Goal: Check status: Check status

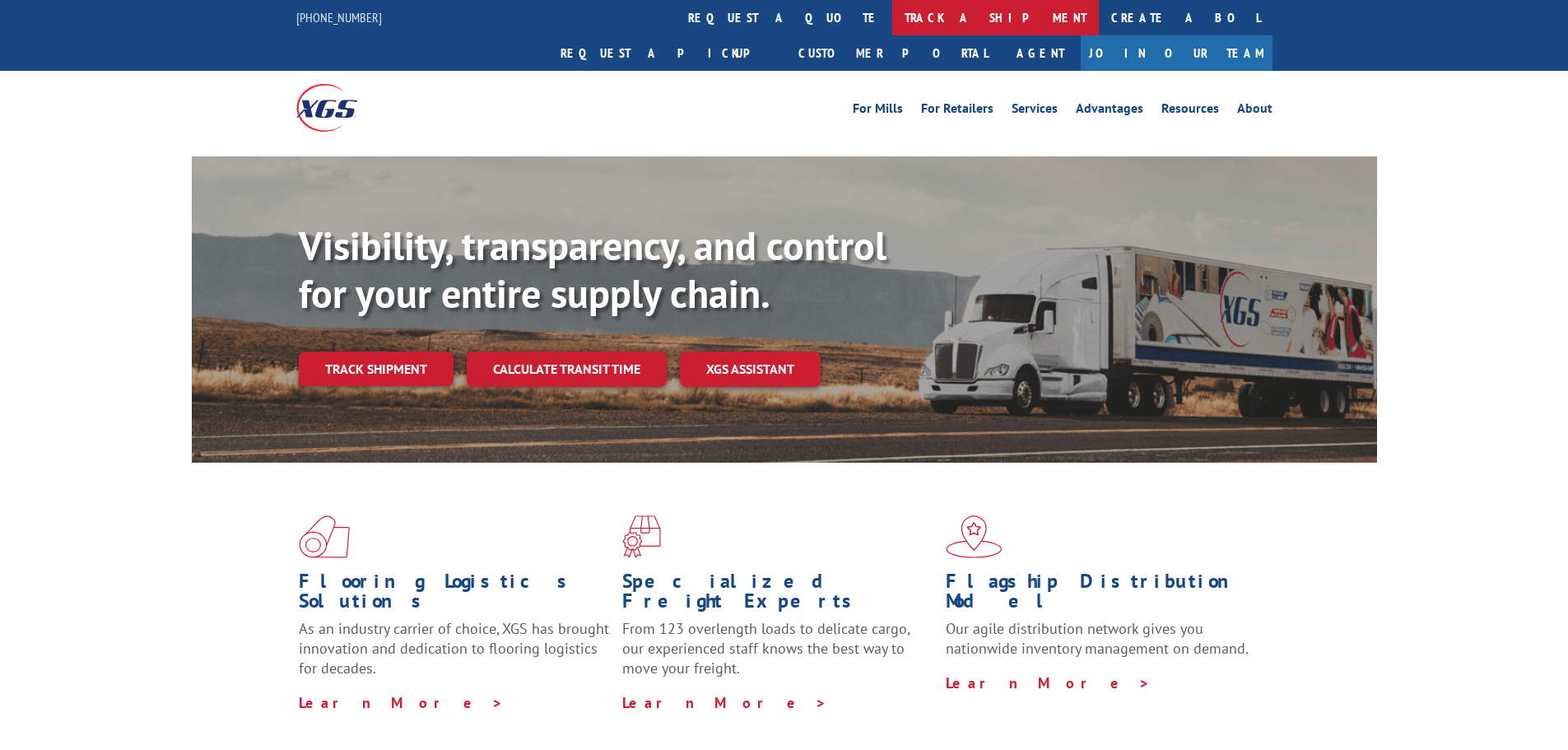
click at [892, 27] on link "track a shipment" at bounding box center [995, 17] width 207 height 35
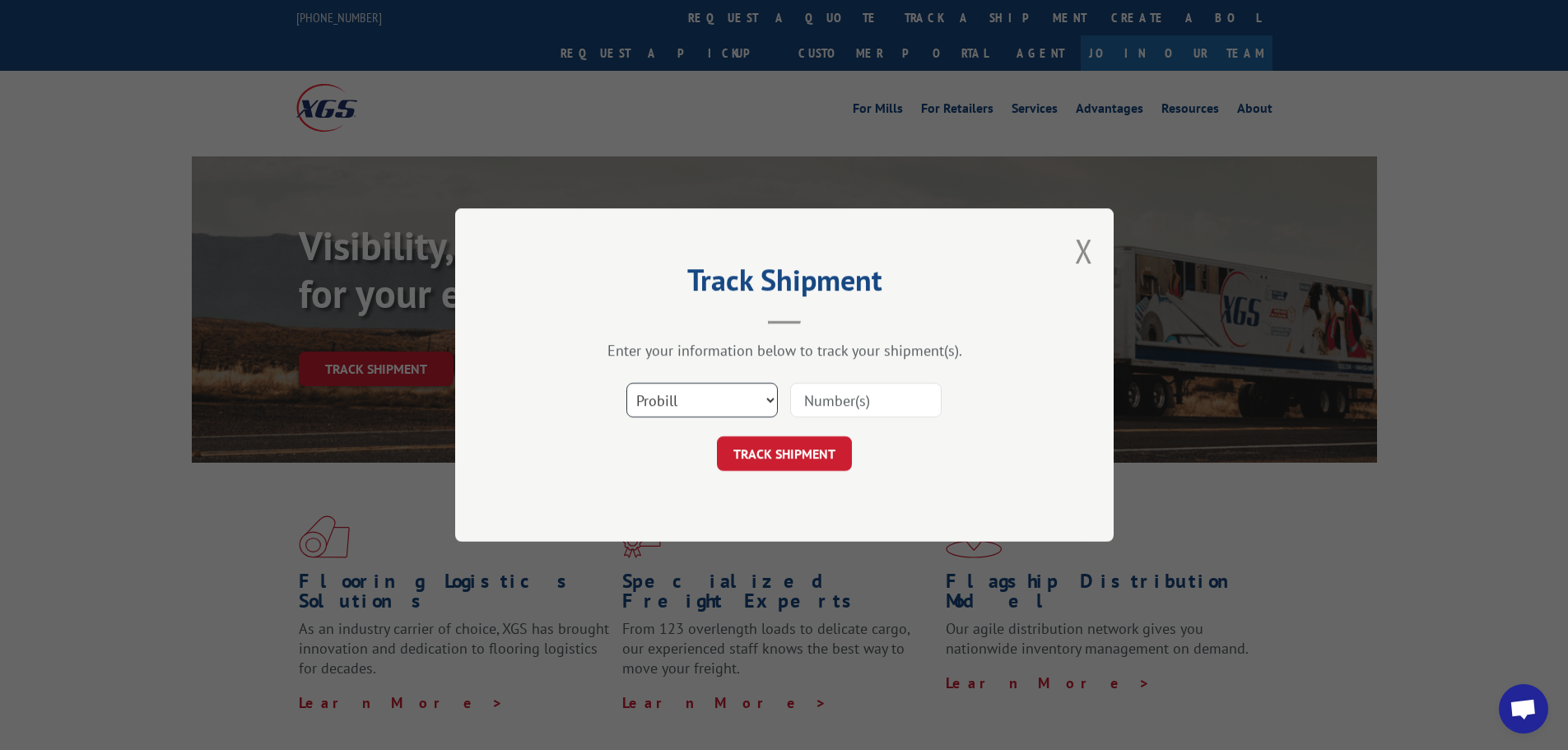
click at [714, 403] on select "Select category... Probill BOL PO" at bounding box center [702, 400] width 152 height 34
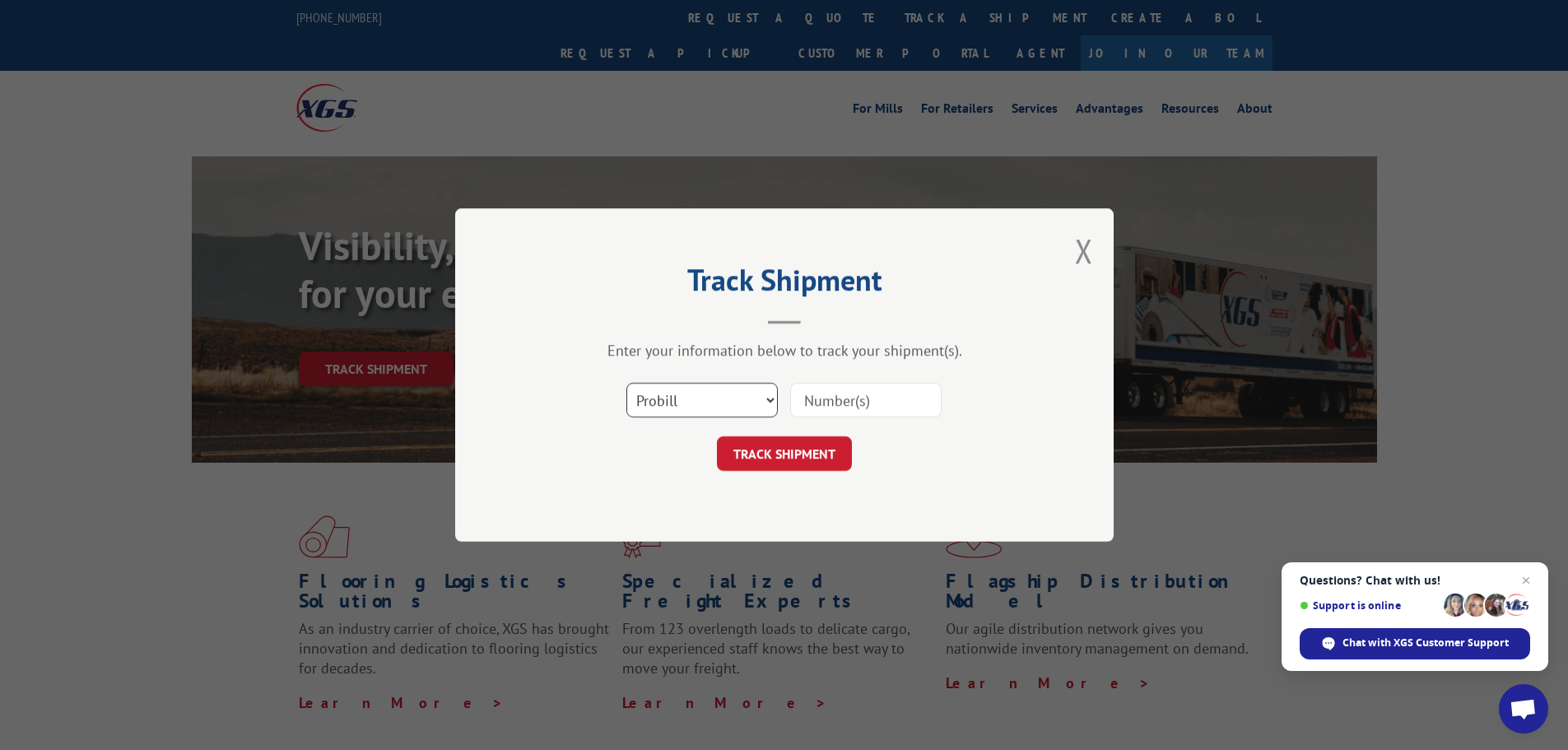
click at [627, 383] on select "Select category... Probill BOL PO" at bounding box center [702, 400] width 152 height 34
click at [872, 393] on input at bounding box center [866, 400] width 152 height 34
type input "17555327"
click at [805, 442] on button "TRACK SHIPMENT" at bounding box center [784, 453] width 135 height 34
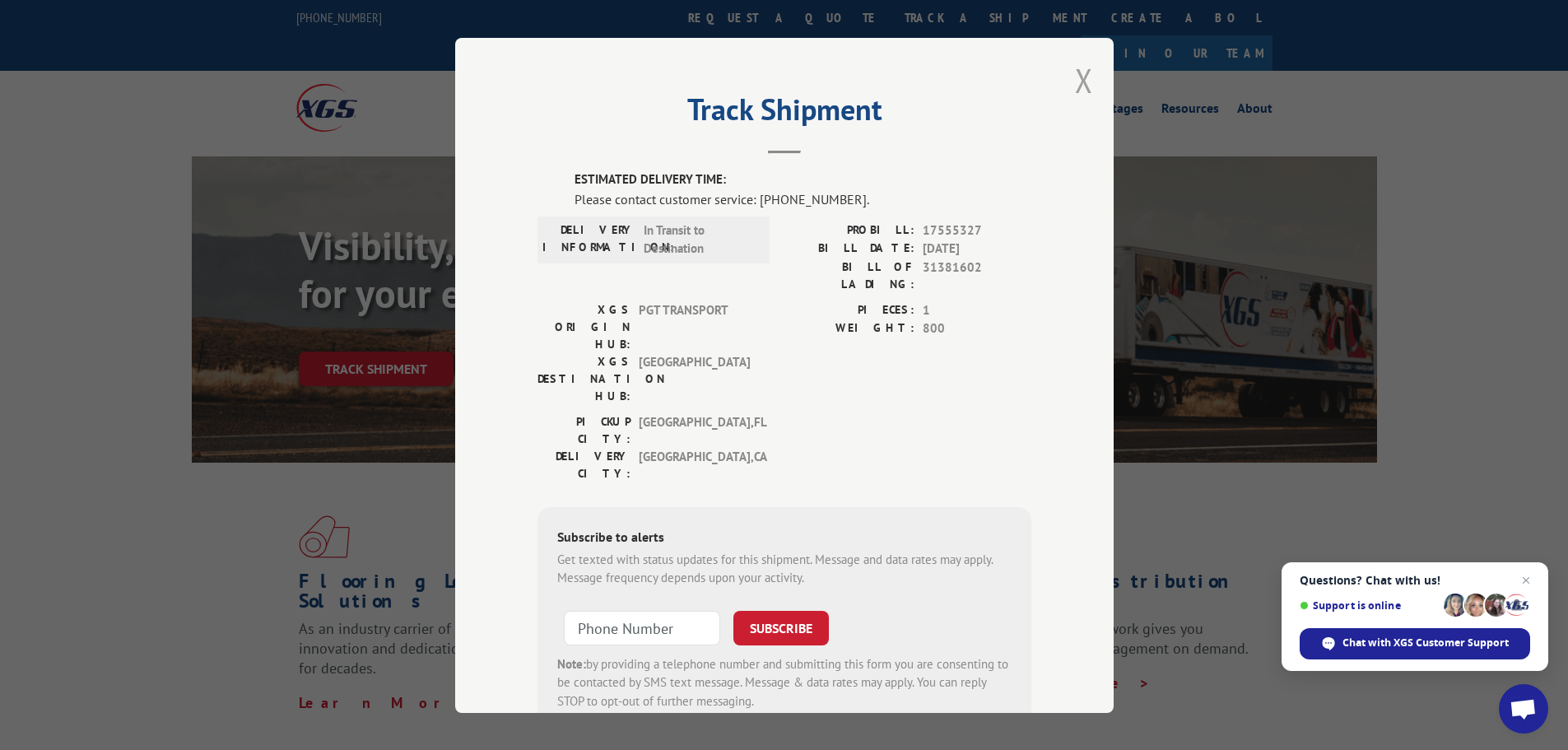
click at [1077, 79] on button "Close modal" at bounding box center [1084, 81] width 18 height 44
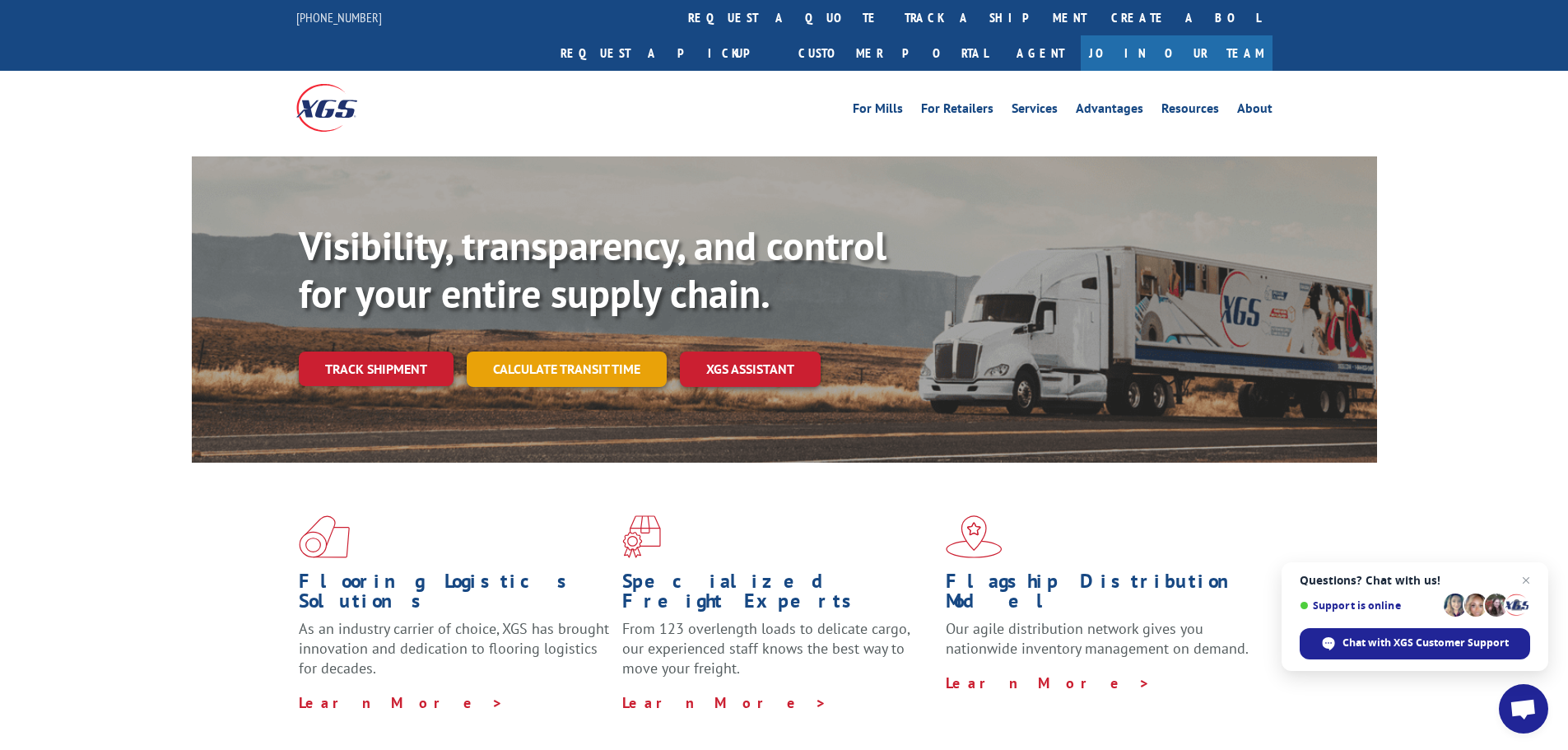
click at [620, 352] on link "Calculate transit time" at bounding box center [566, 369] width 200 height 35
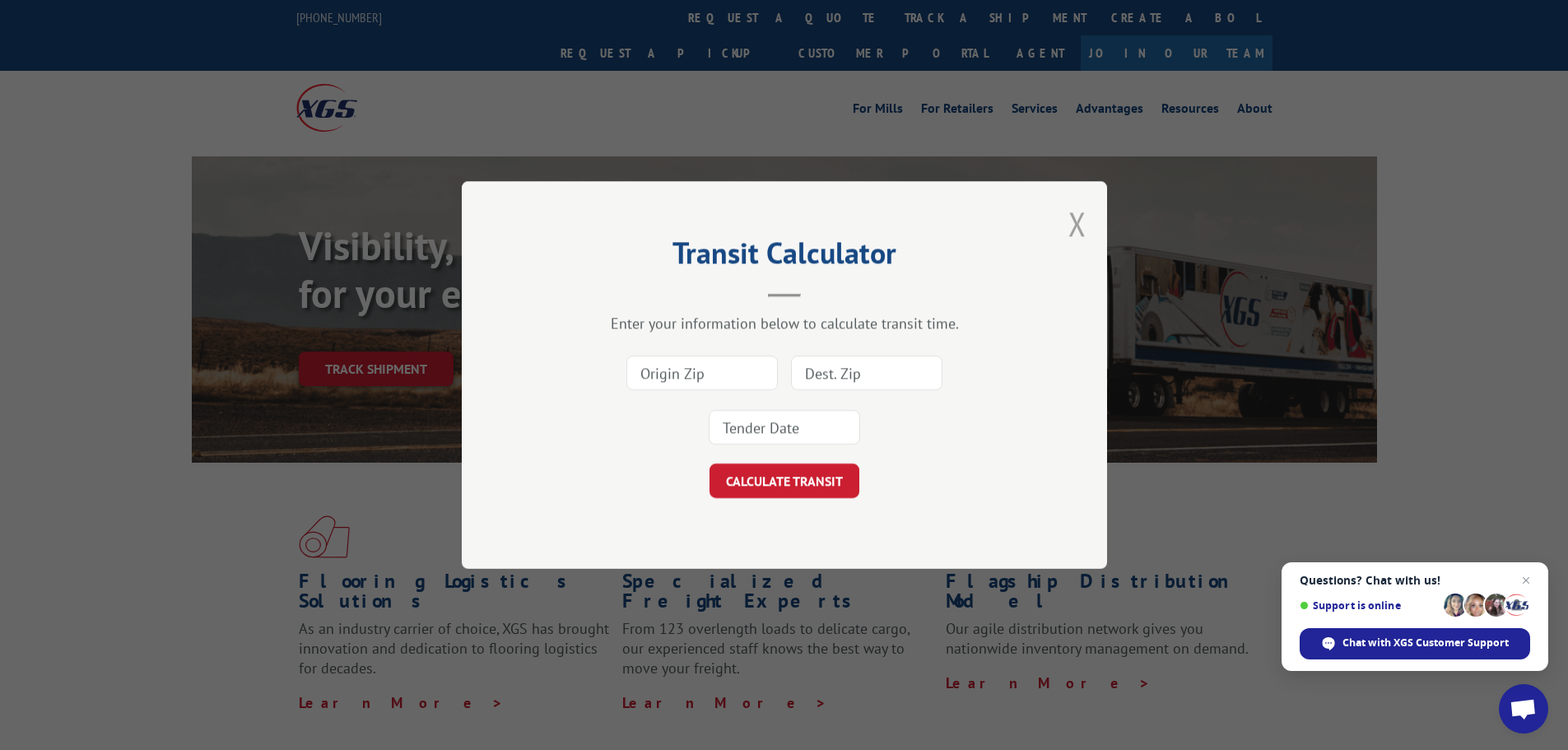
click at [1079, 222] on button "Close modal" at bounding box center [1077, 224] width 18 height 44
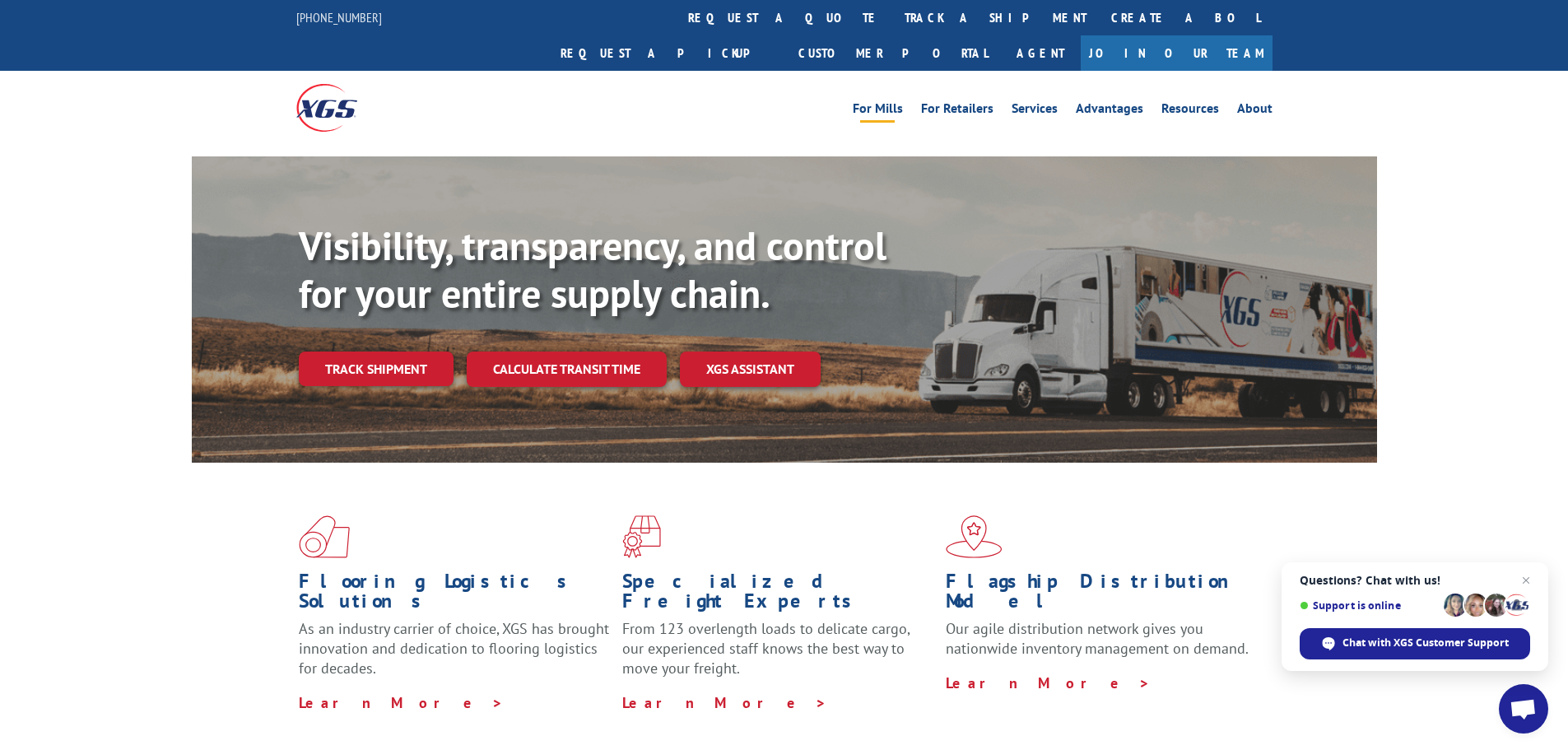
scroll to position [357, 0]
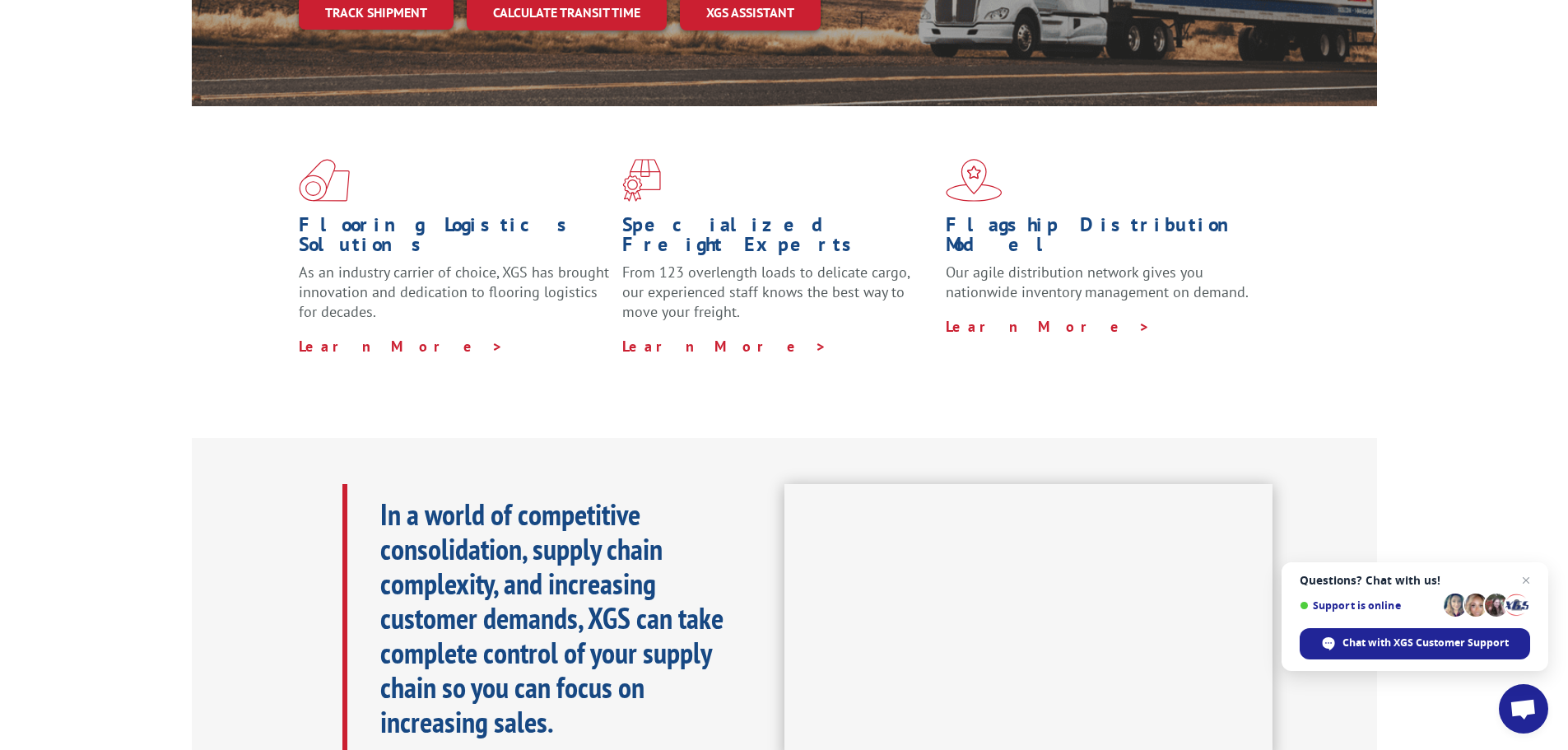
click at [604, 708] on div "In a world of competitive consolidation, supply chain complexity, and increasin…" at bounding box center [563, 618] width 442 height 268
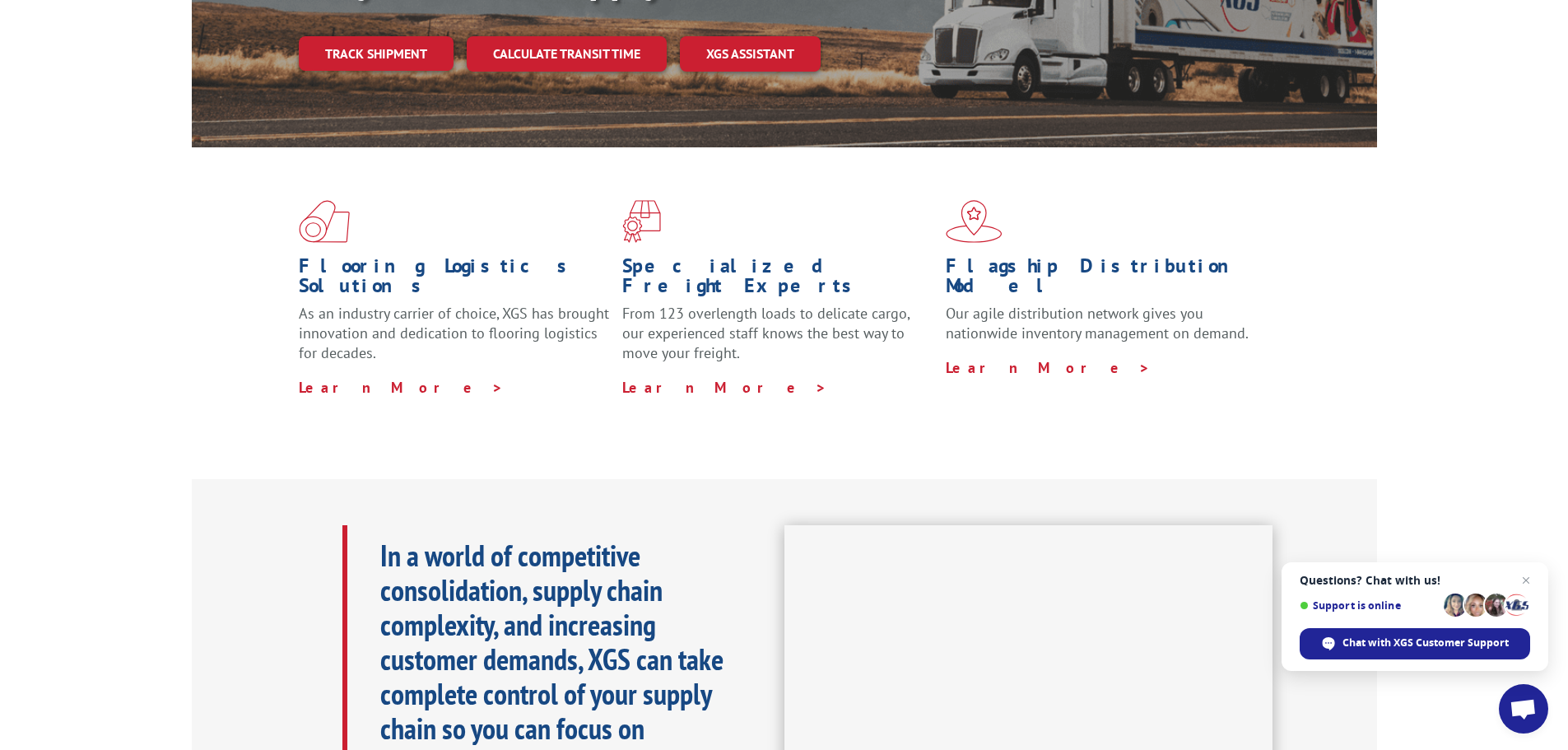
scroll to position [0, 0]
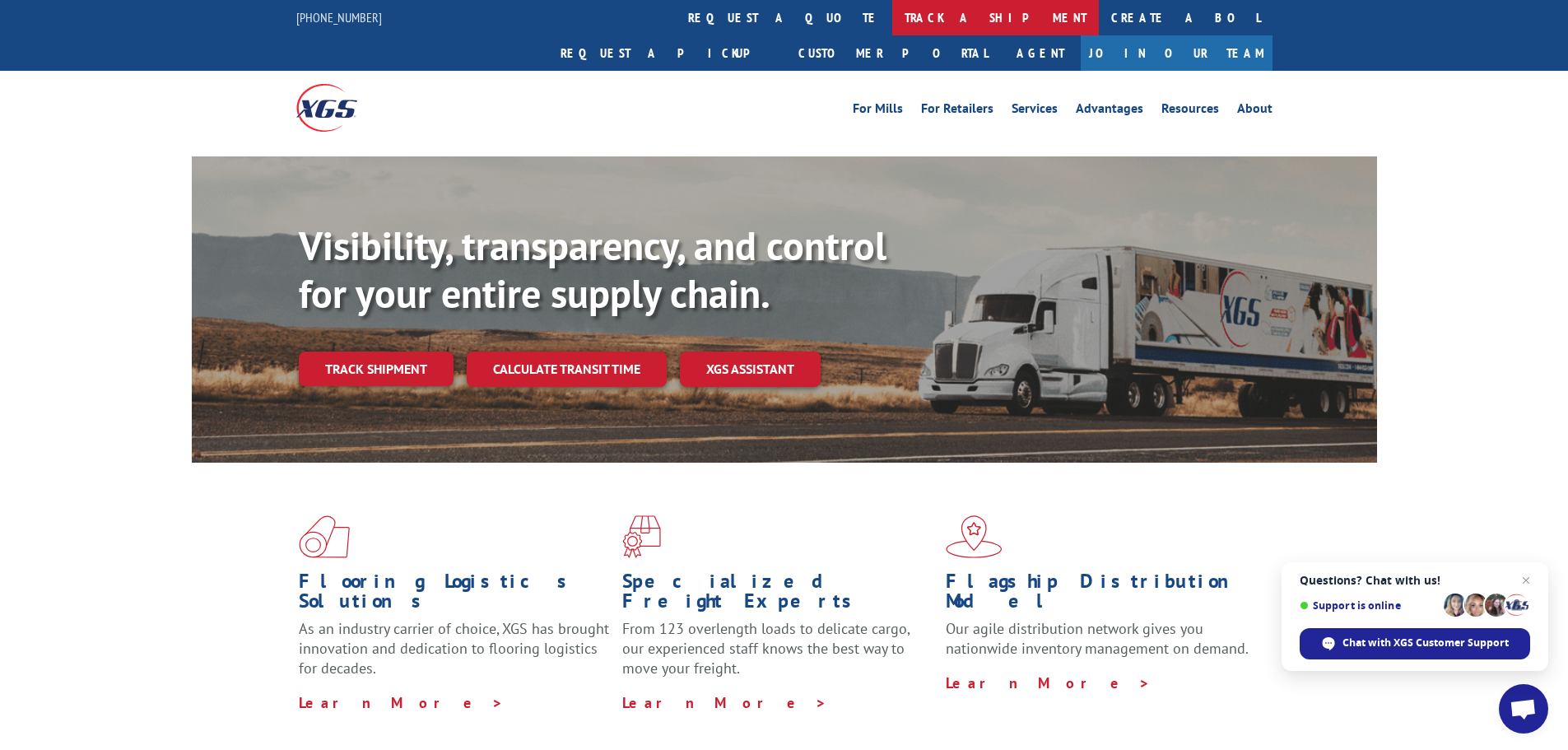
click at [892, 17] on link "track a shipment" at bounding box center [995, 17] width 207 height 35
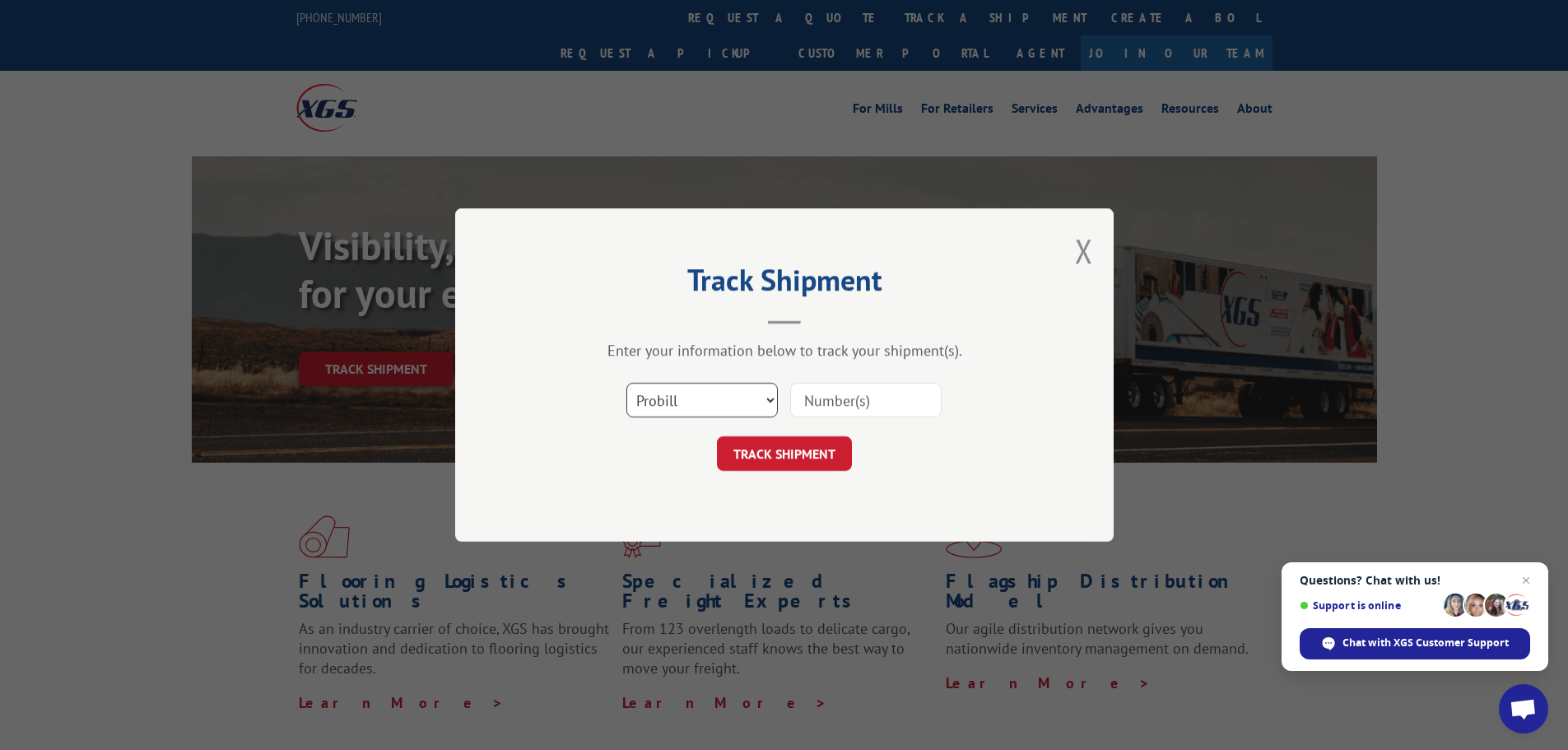
click at [765, 397] on select "Select category... Probill BOL PO" at bounding box center [702, 400] width 152 height 34
click at [627, 383] on select "Select category... Probill BOL PO" at bounding box center [702, 400] width 152 height 34
click at [823, 401] on input at bounding box center [866, 400] width 152 height 34
click at [1083, 254] on button "Close modal" at bounding box center [1084, 250] width 18 height 44
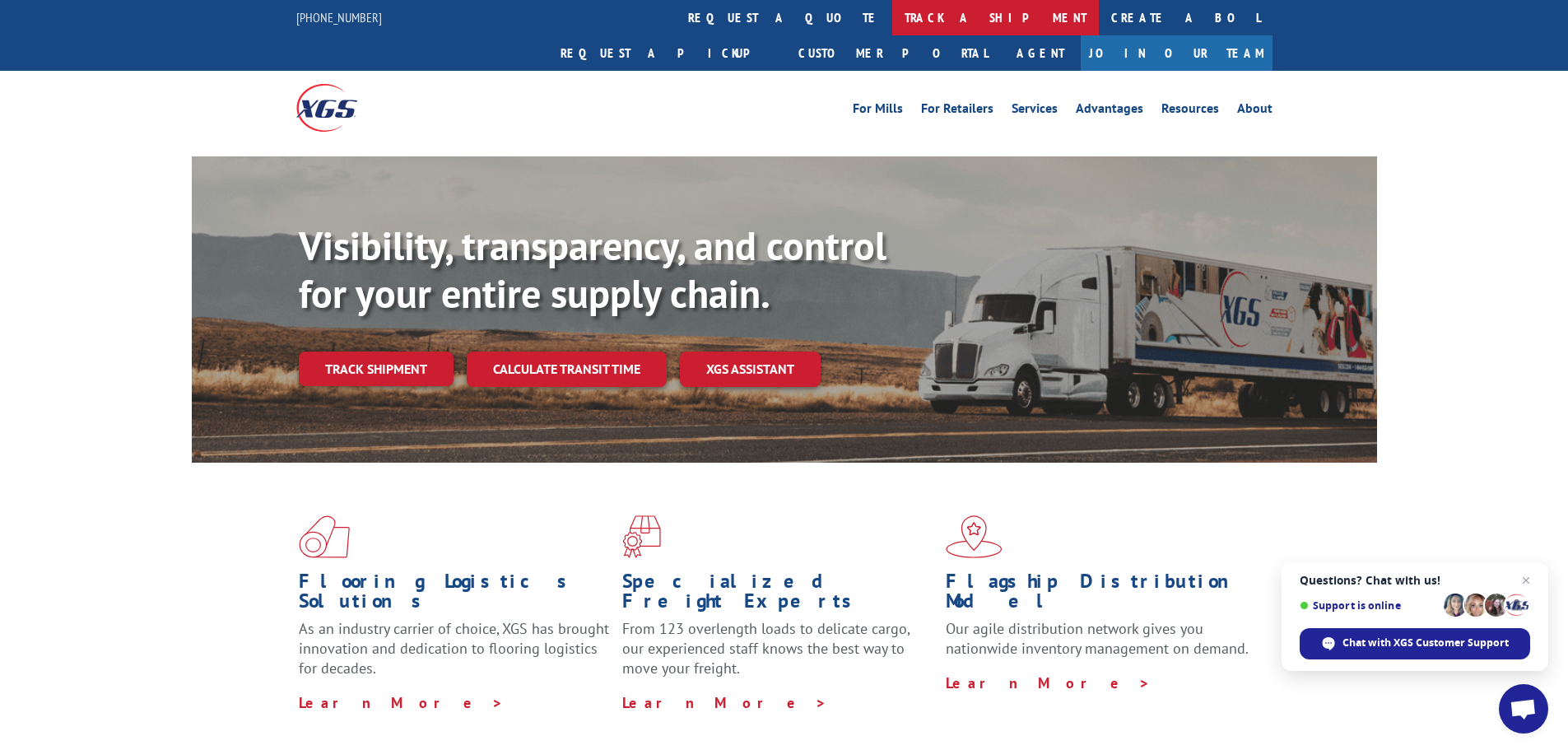
click at [892, 12] on link "track a shipment" at bounding box center [995, 17] width 207 height 35
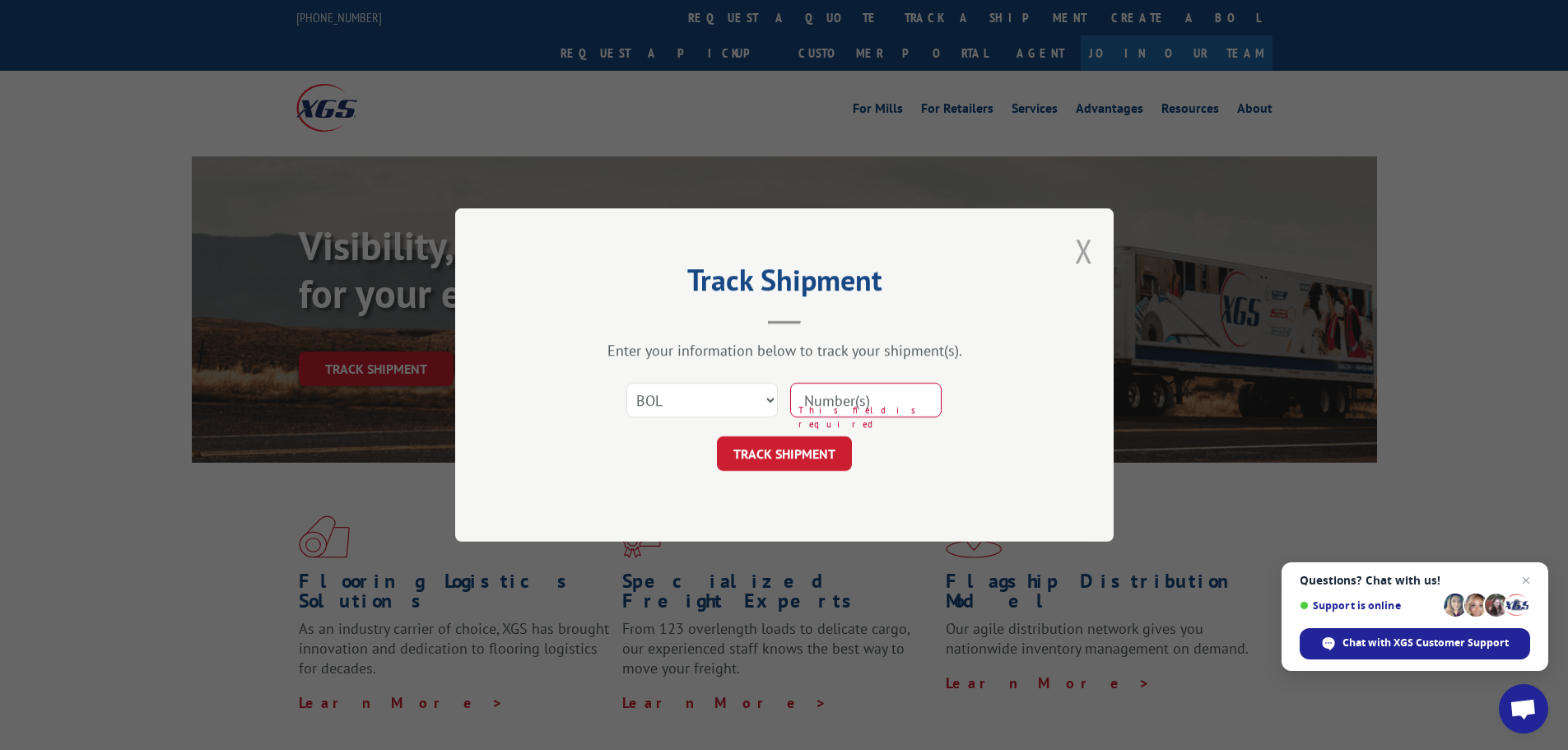
click at [1087, 253] on button "Close modal" at bounding box center [1084, 250] width 18 height 44
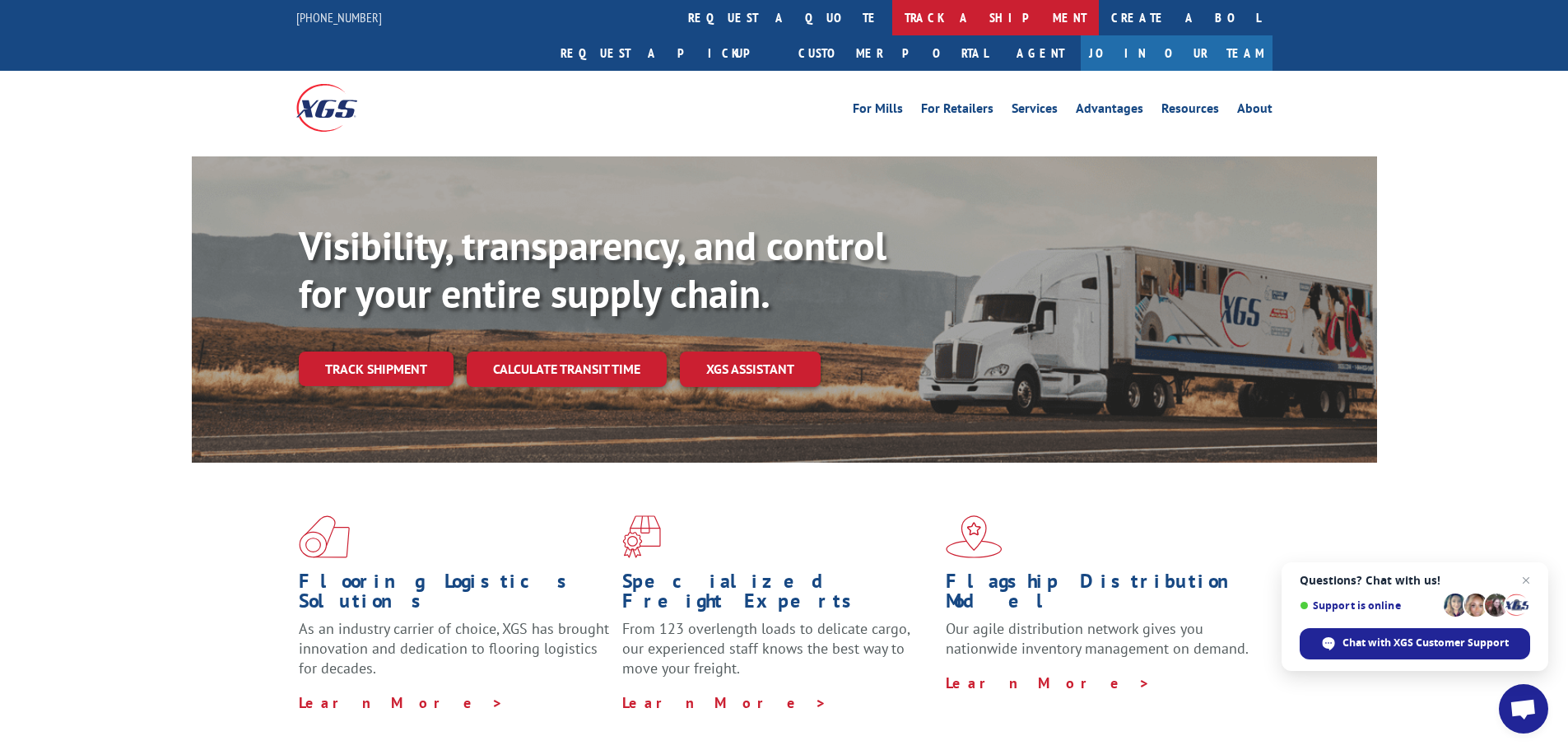
click at [892, 20] on link "track a shipment" at bounding box center [995, 17] width 207 height 35
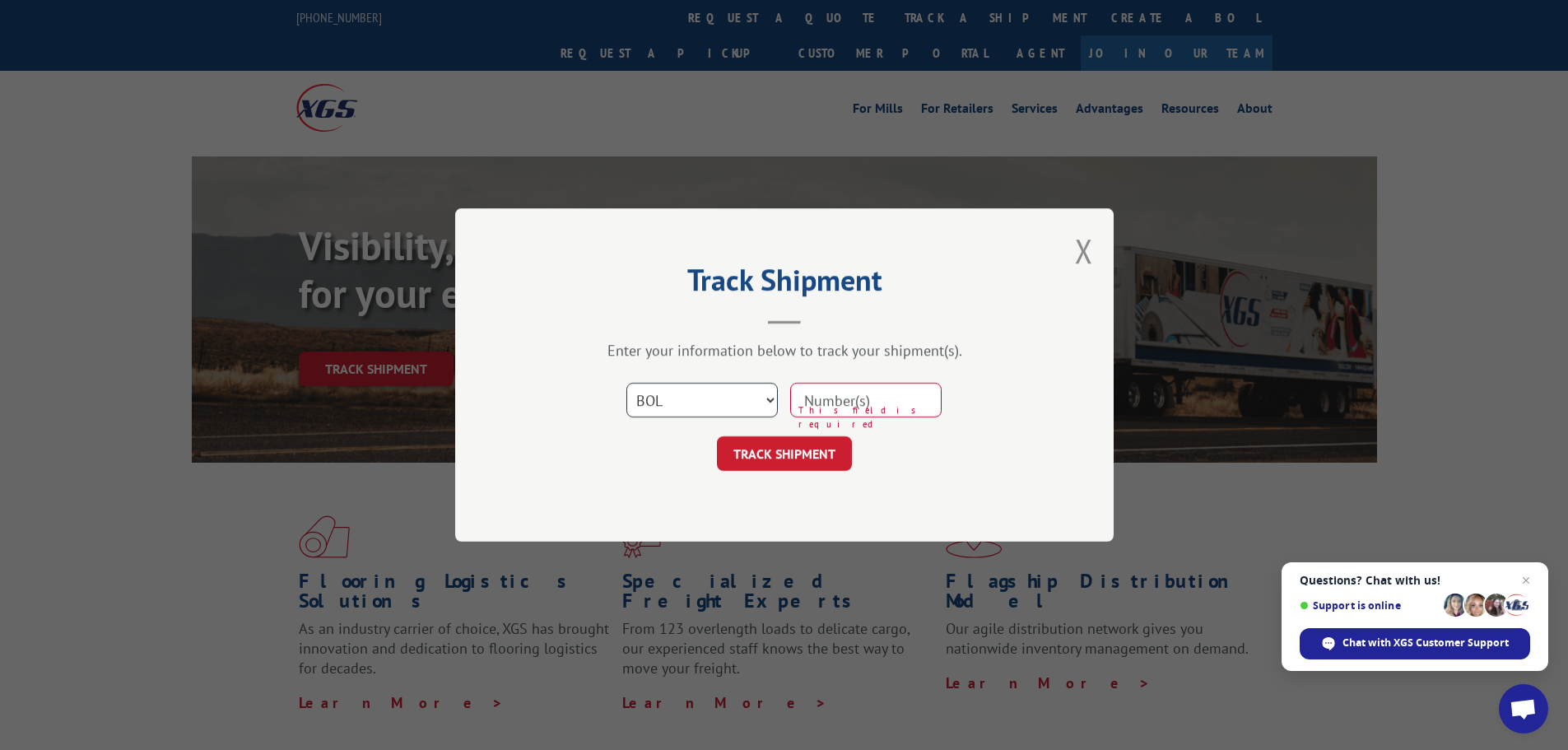
click at [694, 406] on select "Select category... Probill BOL PO" at bounding box center [702, 400] width 152 height 34
select select "probill"
click at [627, 383] on select "Select category... Probill BOL PO" at bounding box center [702, 400] width 152 height 34
click at [849, 398] on input at bounding box center [866, 400] width 152 height 34
type input "17555327"
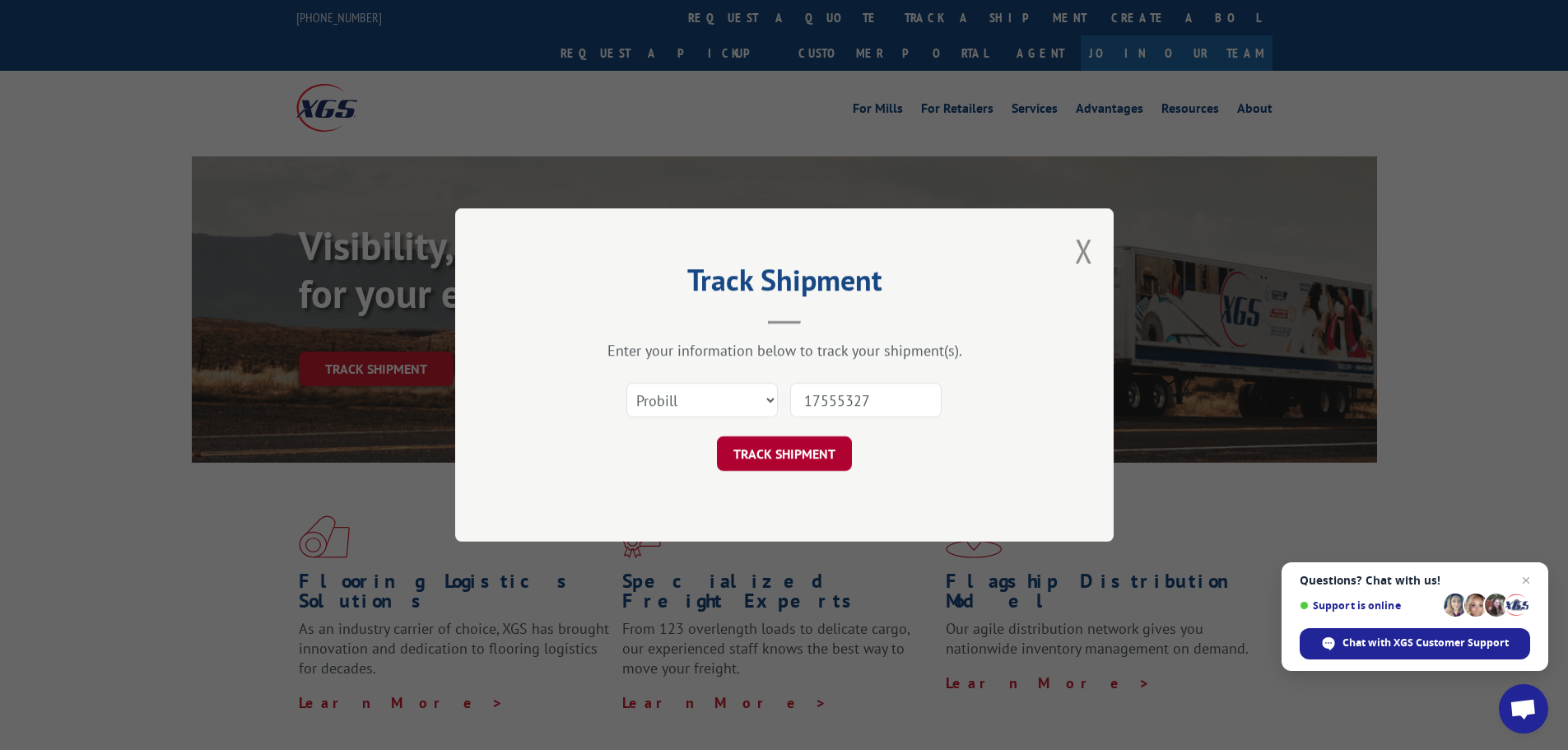
click at [800, 460] on button "TRACK SHIPMENT" at bounding box center [784, 453] width 135 height 34
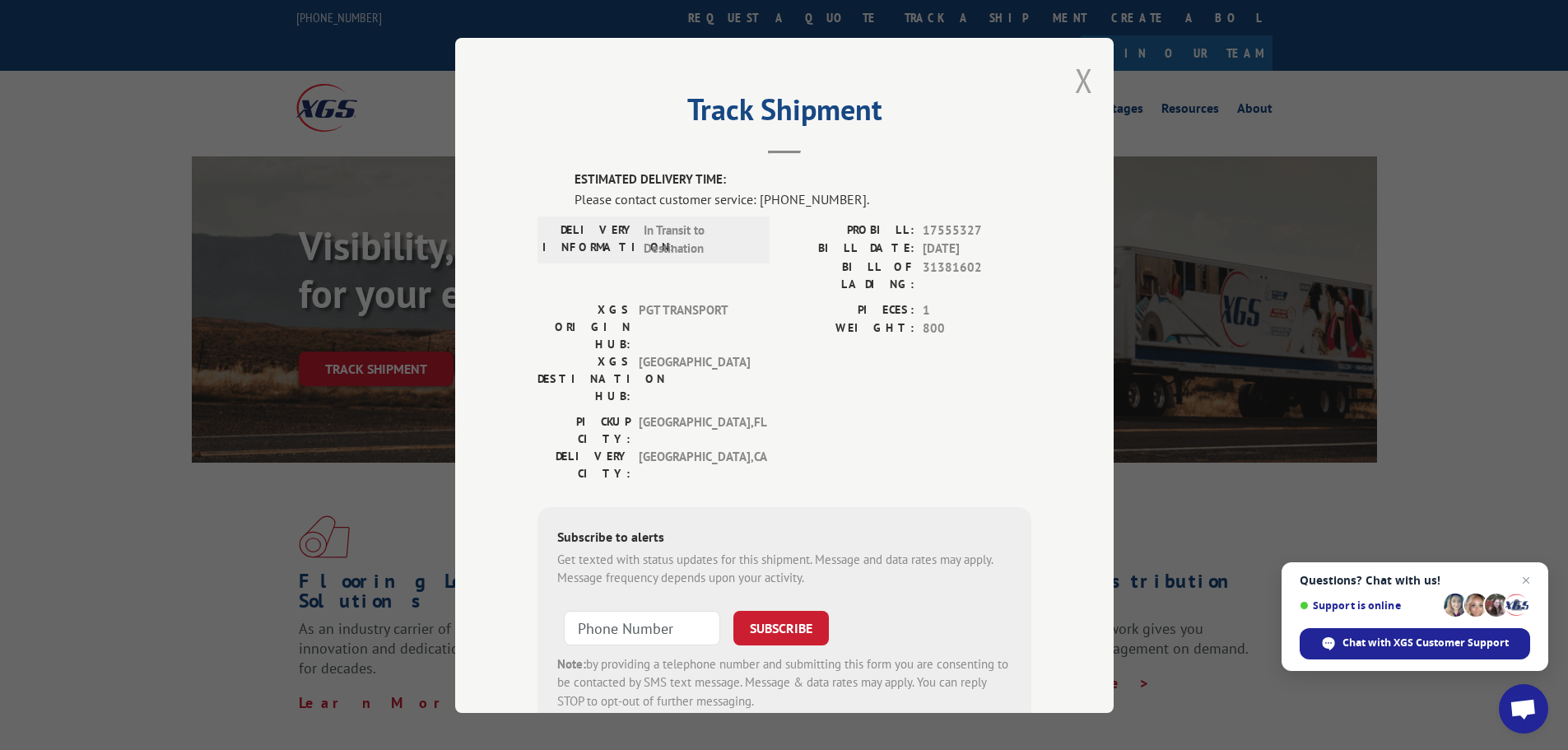
click at [1079, 82] on button "Close modal" at bounding box center [1084, 81] width 18 height 44
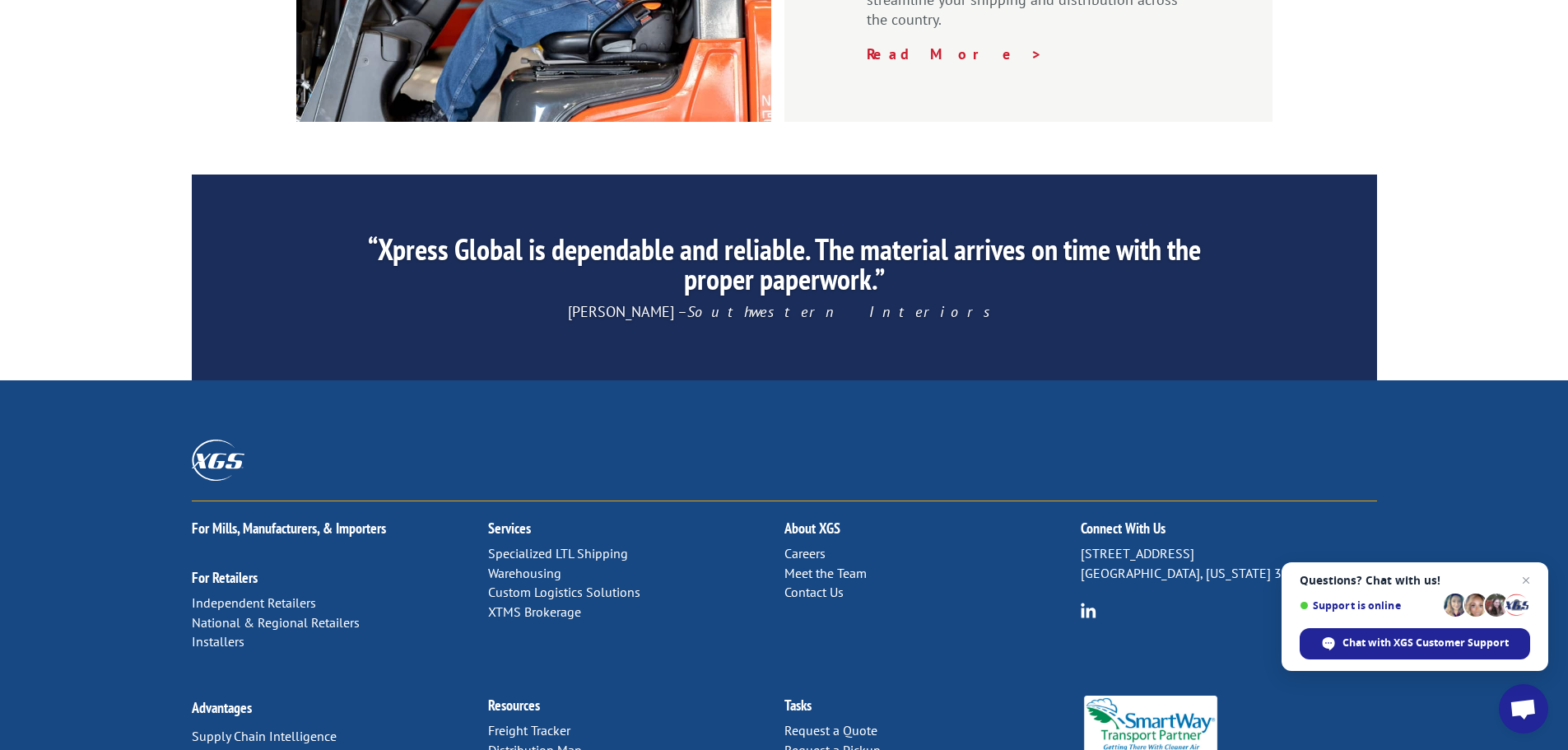
scroll to position [2497, 0]
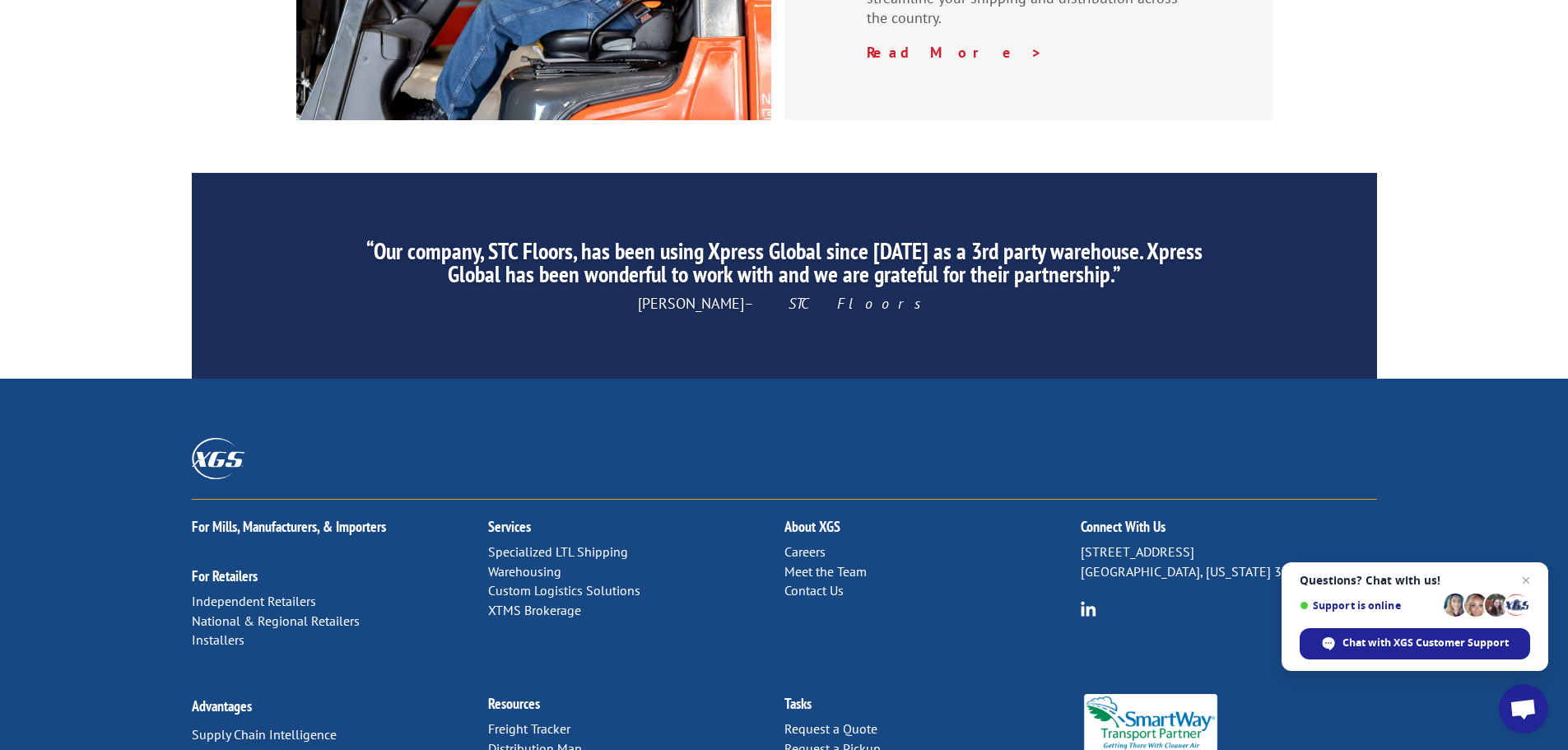
click at [607, 582] on link "Custom Logistics Solutions" at bounding box center [564, 590] width 153 height 16
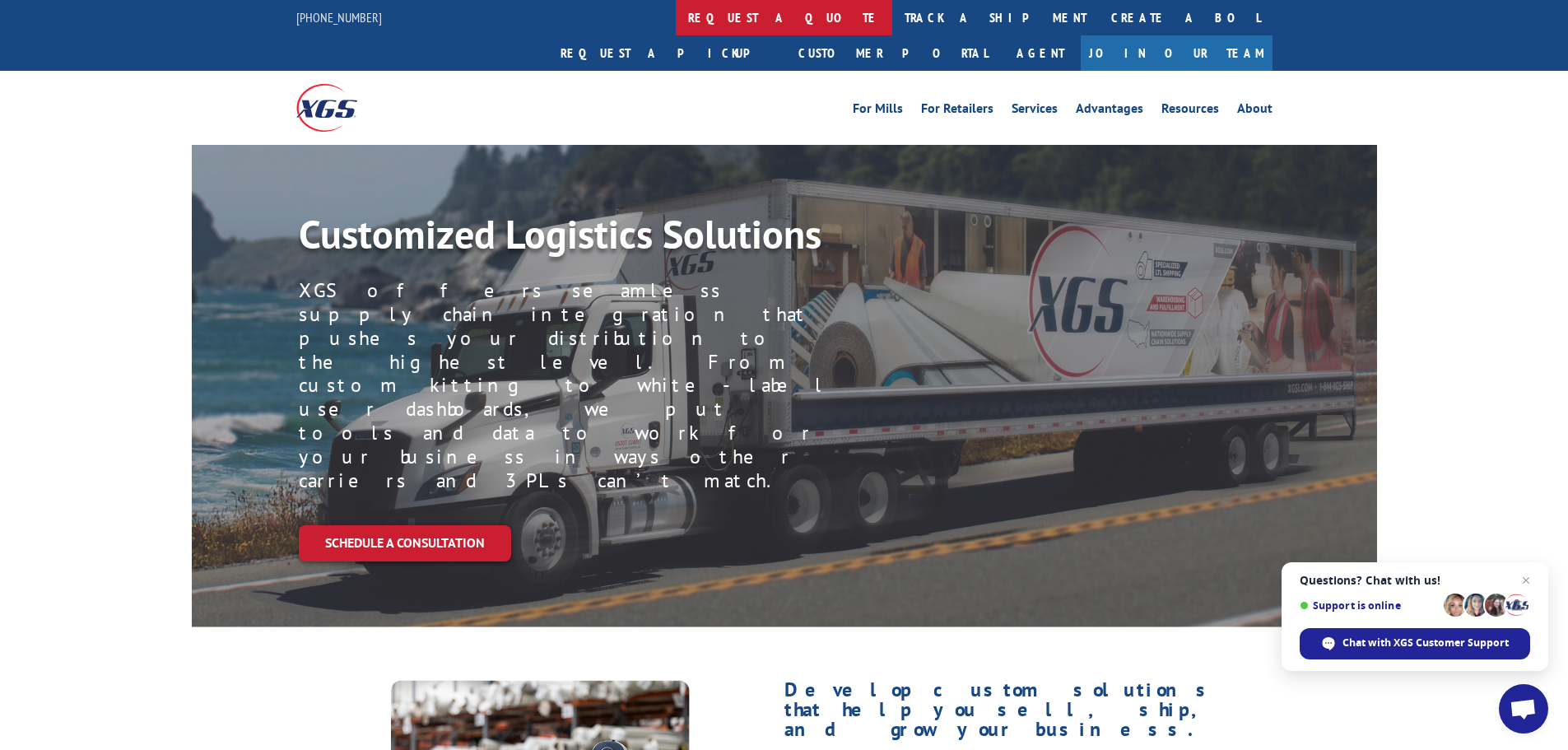
click at [676, 23] on link "request a quote" at bounding box center [784, 17] width 216 height 35
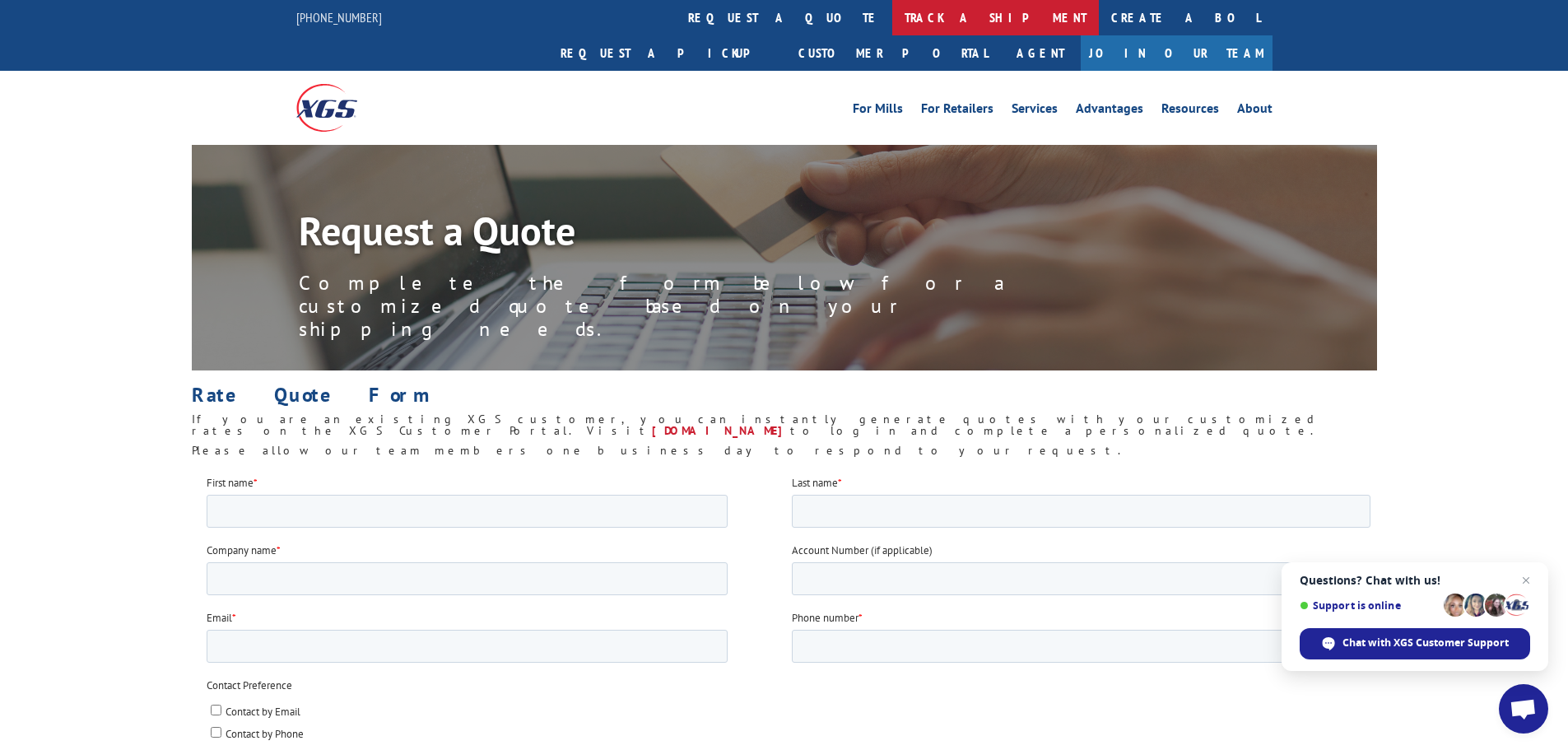
click at [892, 28] on link "track a shipment" at bounding box center [995, 17] width 207 height 35
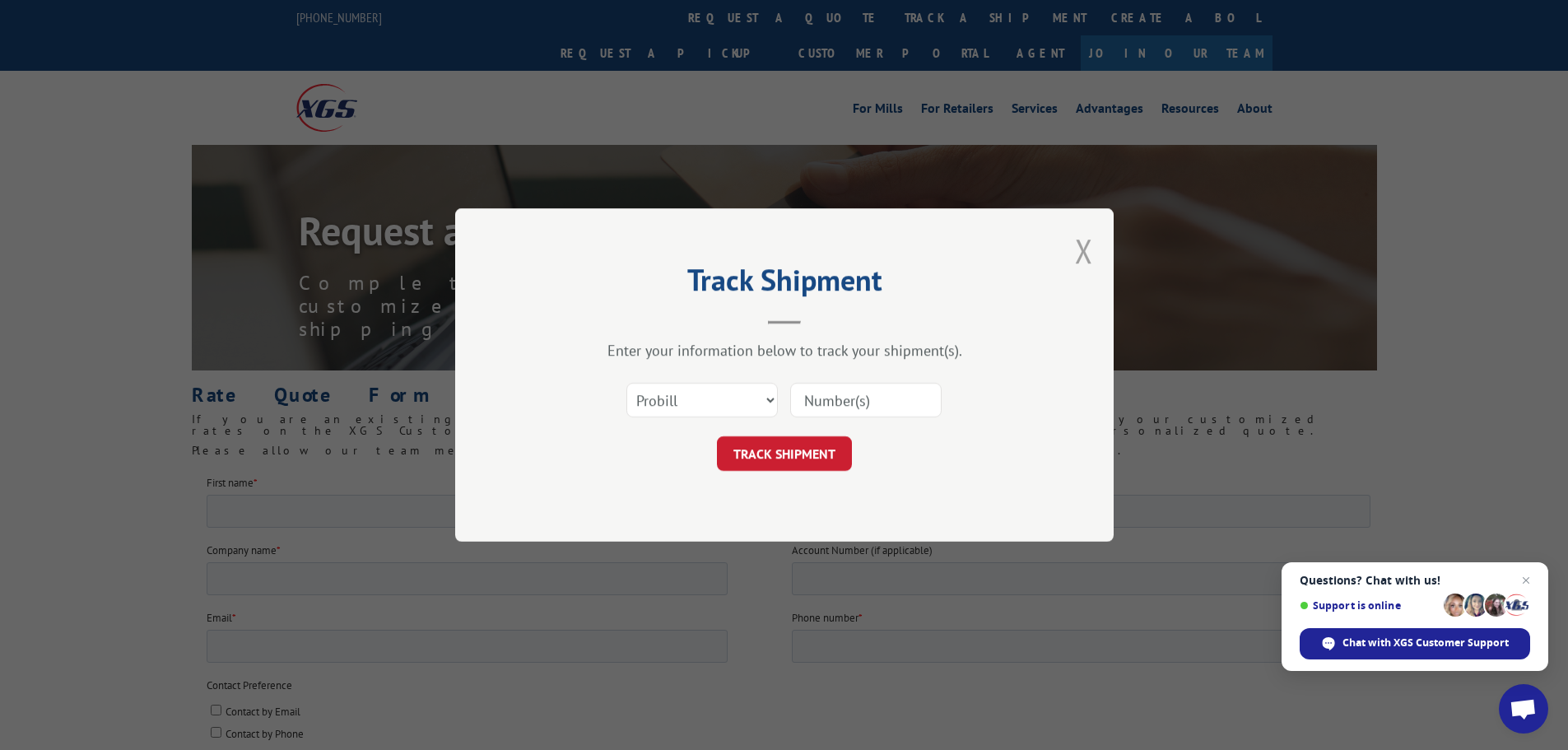
click at [1077, 253] on button "Close modal" at bounding box center [1084, 250] width 18 height 44
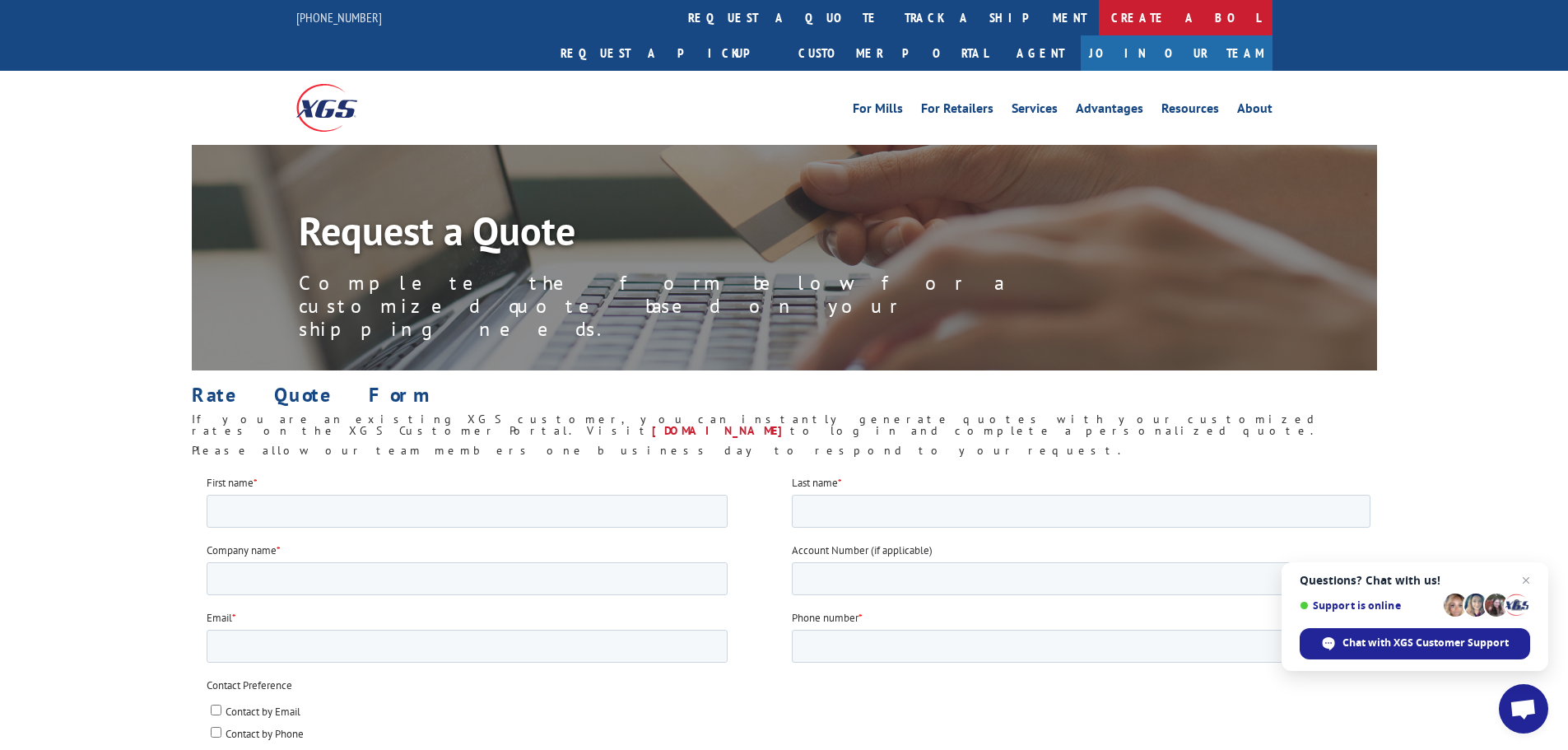
click at [1099, 8] on link "Create a BOL" at bounding box center [1185, 17] width 173 height 35
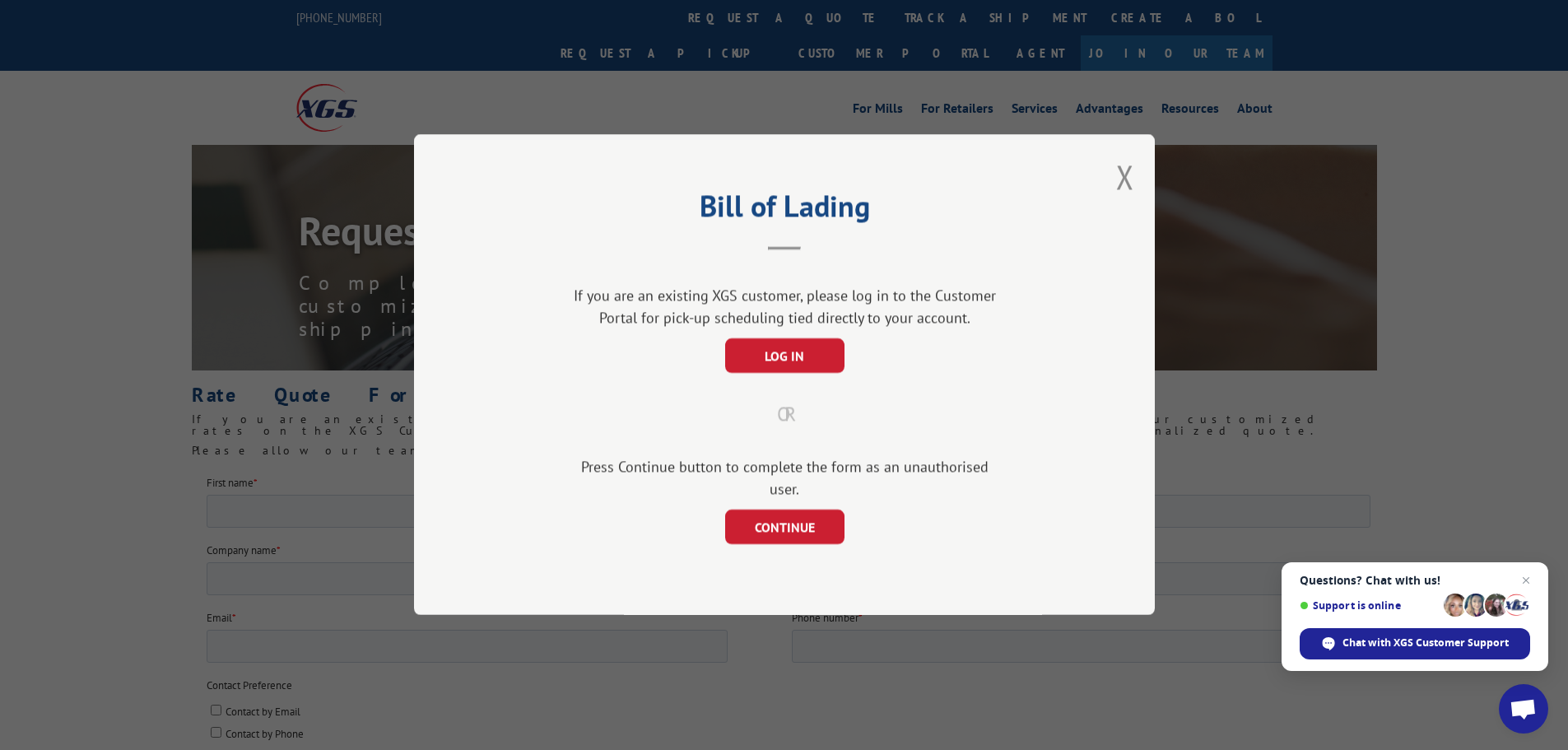
drag, startPoint x: 1129, startPoint y: 189, endPoint x: 1074, endPoint y: 160, distance: 62.2
click at [1127, 189] on button "Close modal" at bounding box center [1125, 176] width 18 height 44
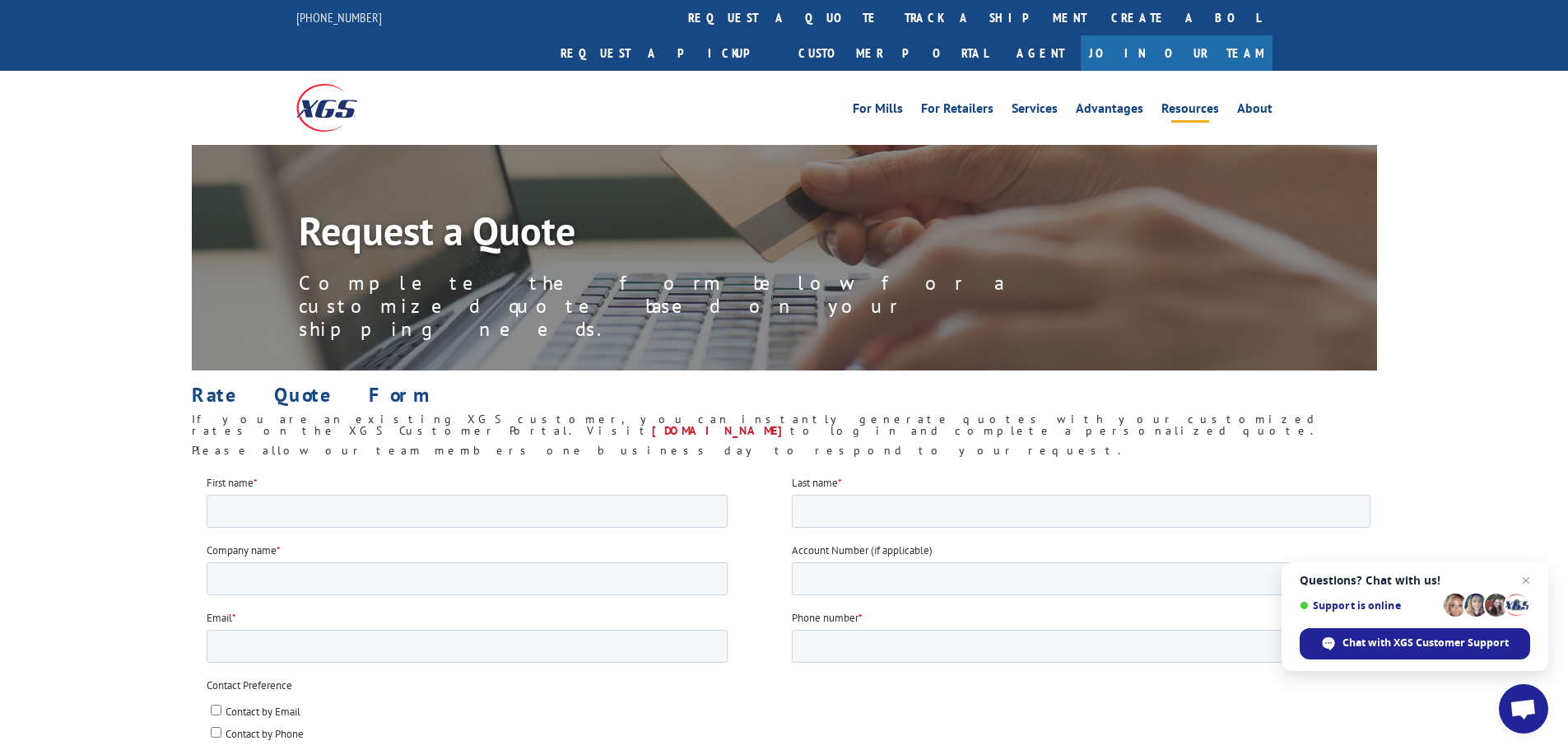
drag, startPoint x: 1210, startPoint y: 74, endPoint x: 1192, endPoint y: 74, distance: 18.0
click at [1209, 102] on link "Resources" at bounding box center [1190, 111] width 58 height 18
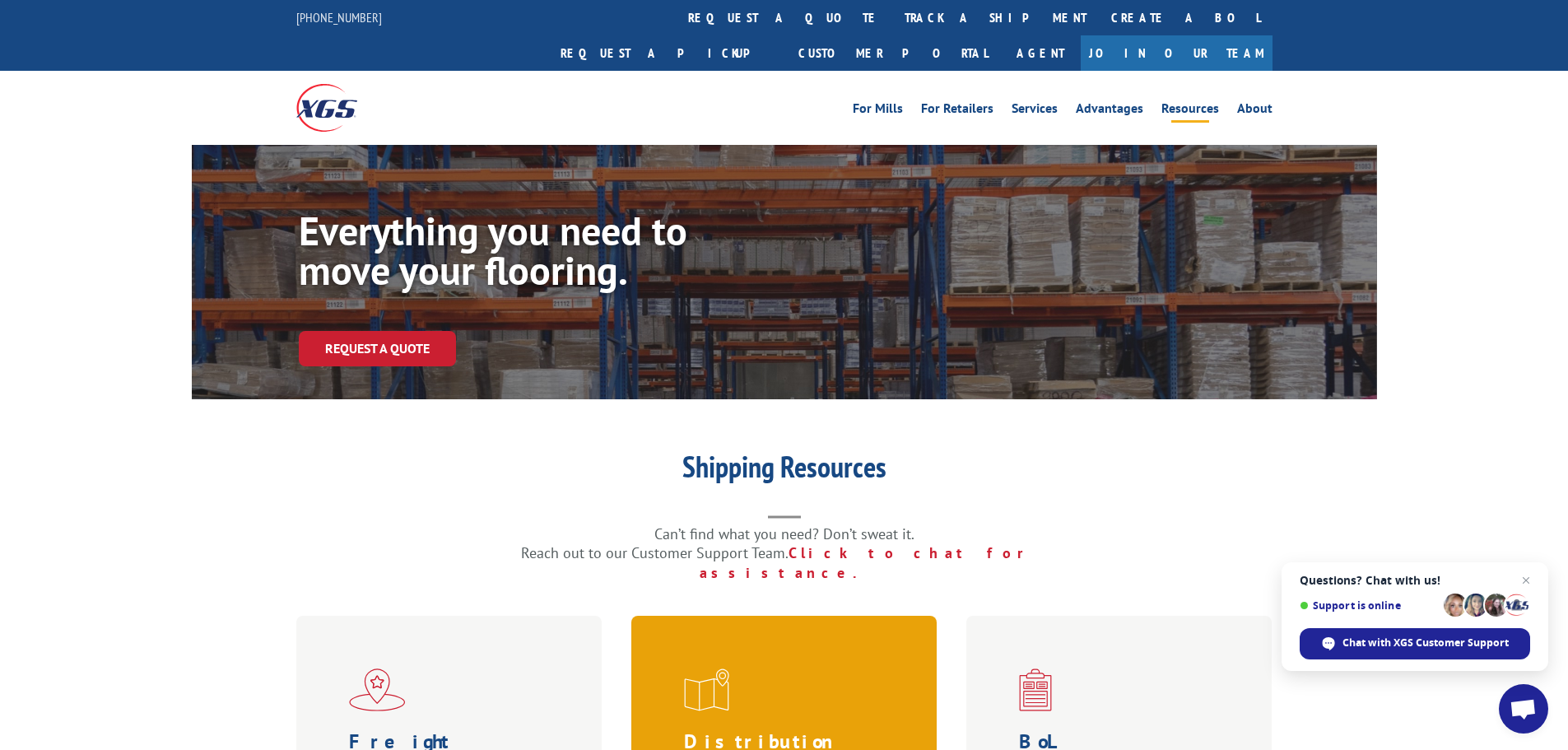
click at [708, 668] on img at bounding box center [707, 689] width 46 height 43
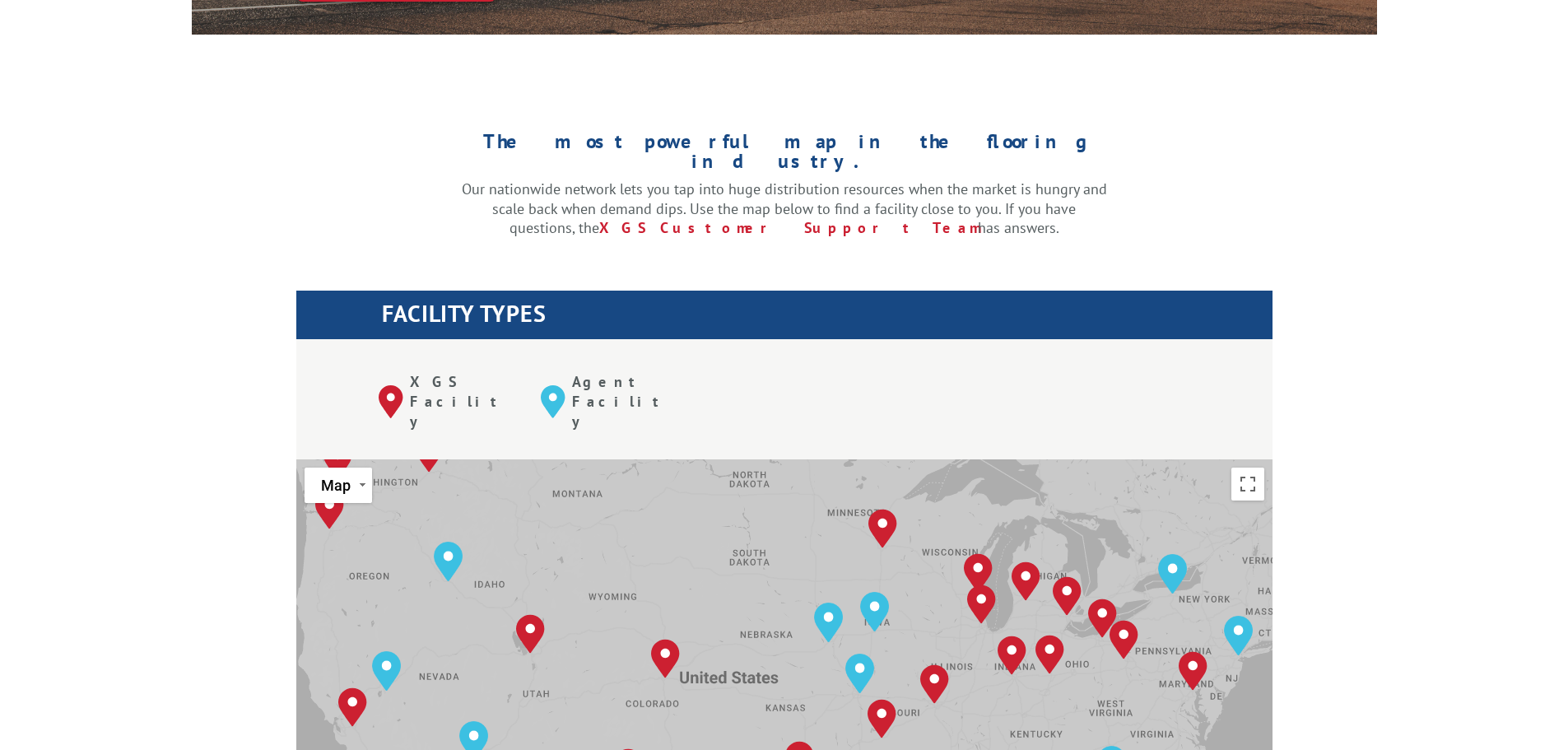
scroll to position [714, 0]
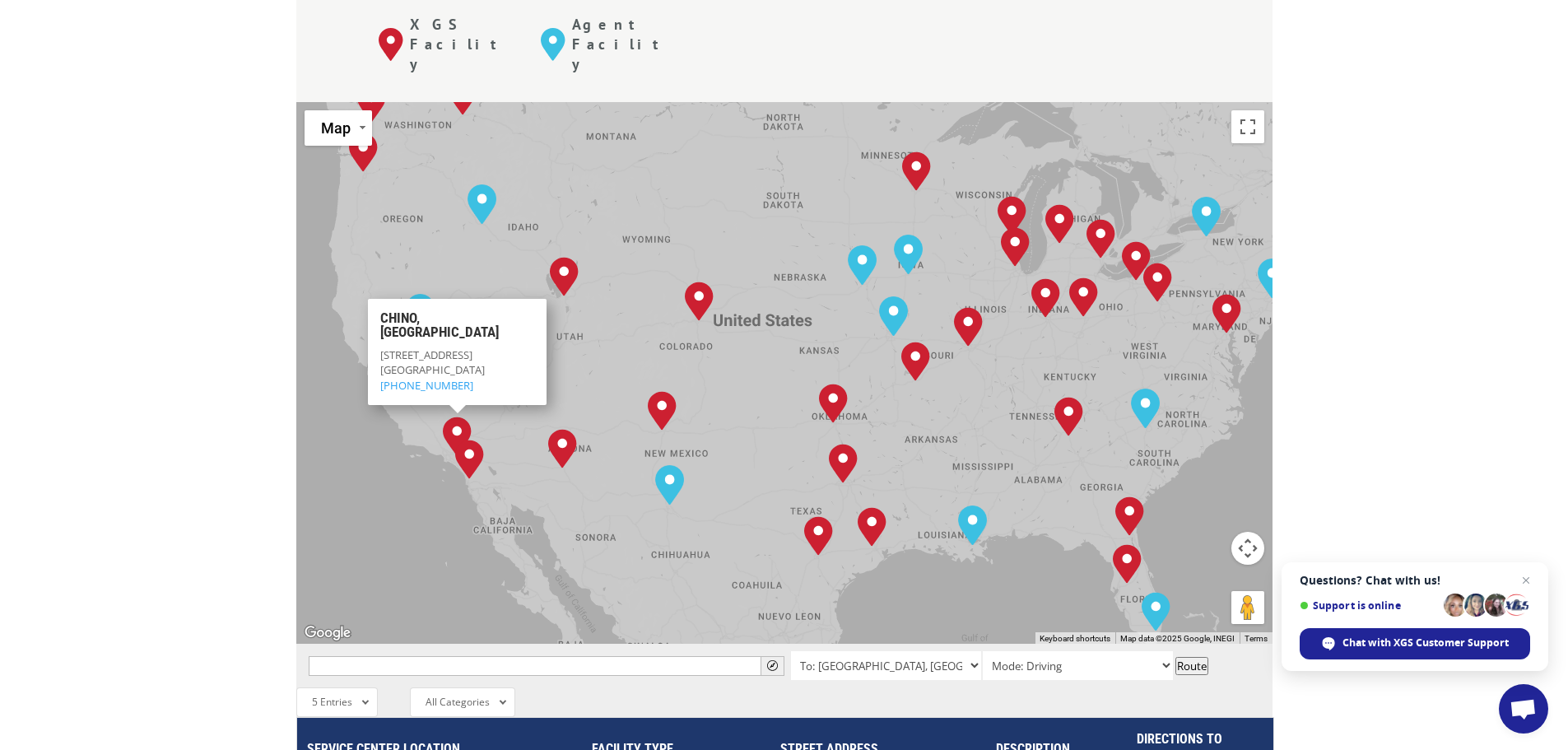
click at [460, 410] on img "Chino, CA" at bounding box center [457, 436] width 42 height 53
click at [422, 377] on link "[PHONE_NUMBER]" at bounding box center [427, 385] width 93 height 15
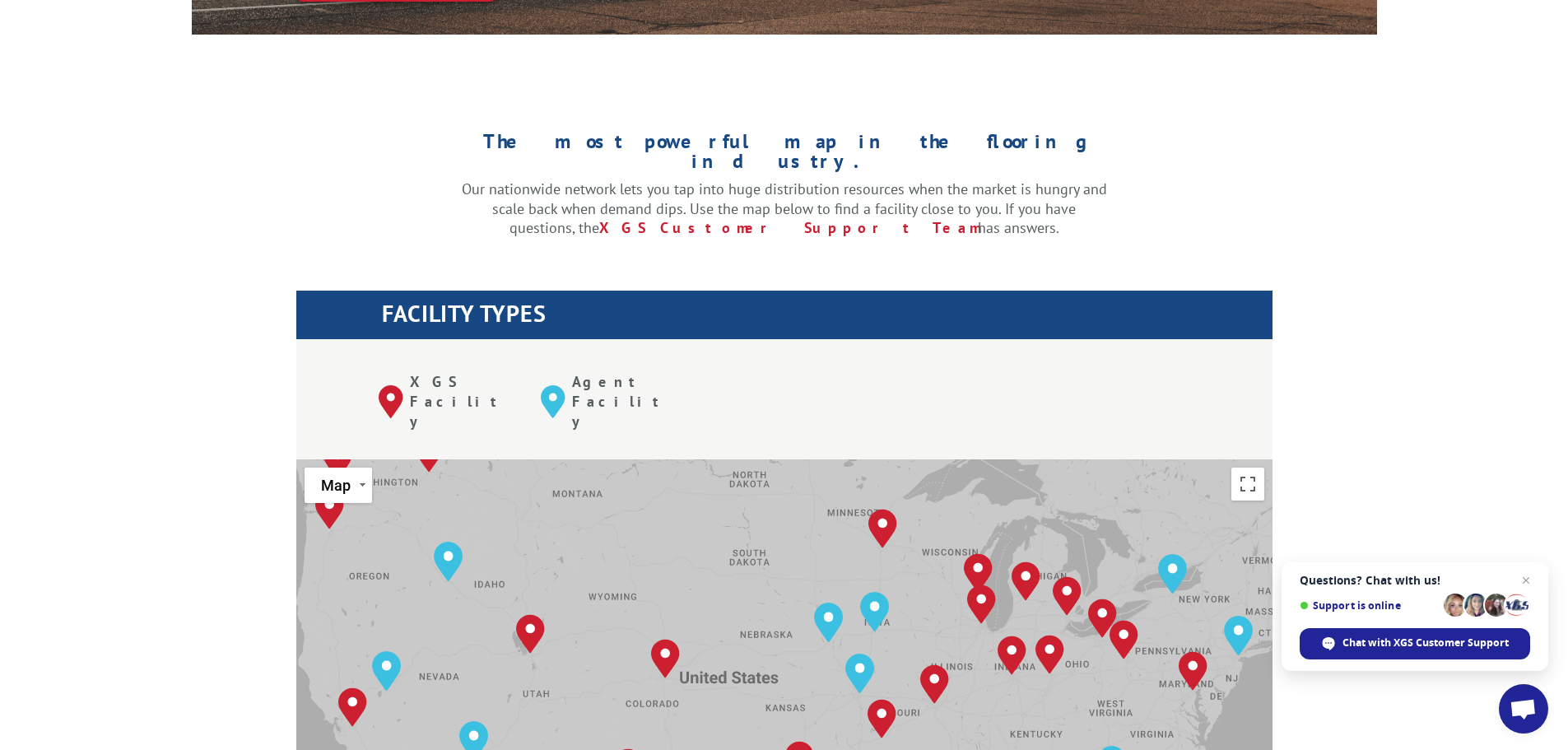
scroll to position [714, 0]
